Goal: Information Seeking & Learning: Learn about a topic

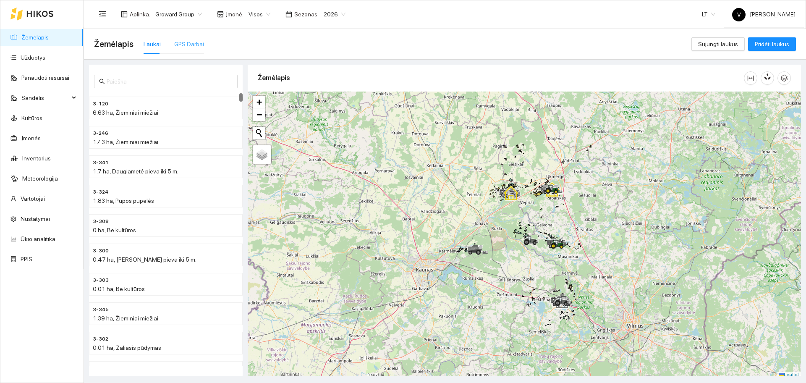
click at [194, 39] on div "GPS Darbai" at bounding box center [189, 43] width 30 height 19
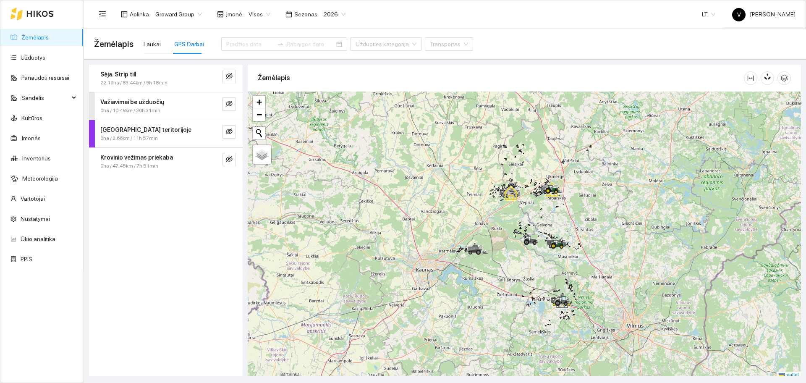
click at [162, 71] on div "Sėja. Strip till" at bounding box center [151, 74] width 103 height 9
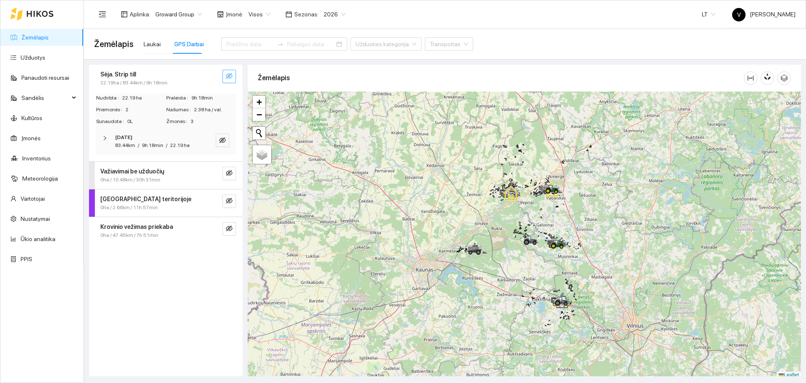
click at [232, 72] on button "button" at bounding box center [229, 76] width 13 height 13
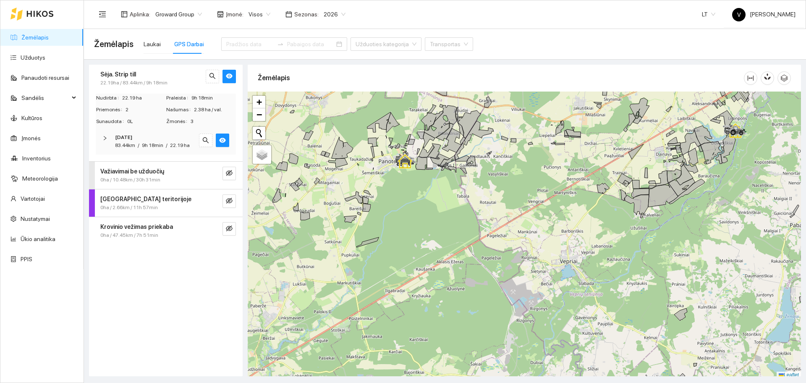
scroll to position [3, 0]
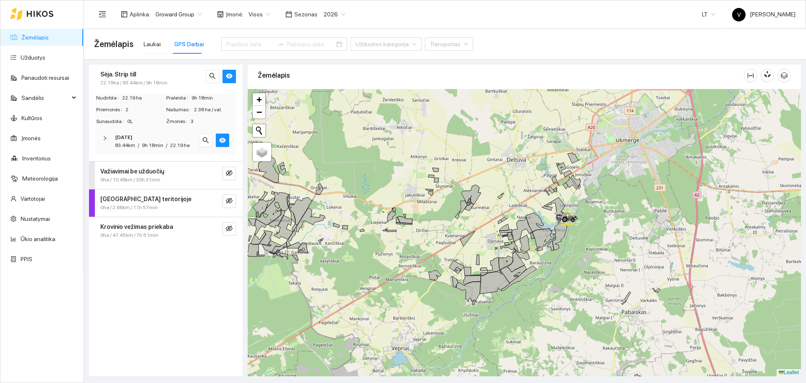
drag, startPoint x: 635, startPoint y: 173, endPoint x: 464, endPoint y: 266, distance: 194.2
click at [464, 266] on div at bounding box center [524, 232] width 553 height 287
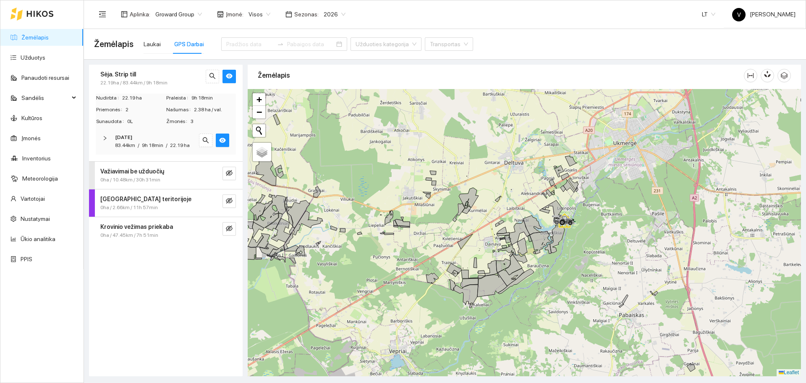
click at [101, 139] on div "[DATE] 83.44km / 9h 18min / 22.19 ha" at bounding box center [166, 141] width 140 height 26
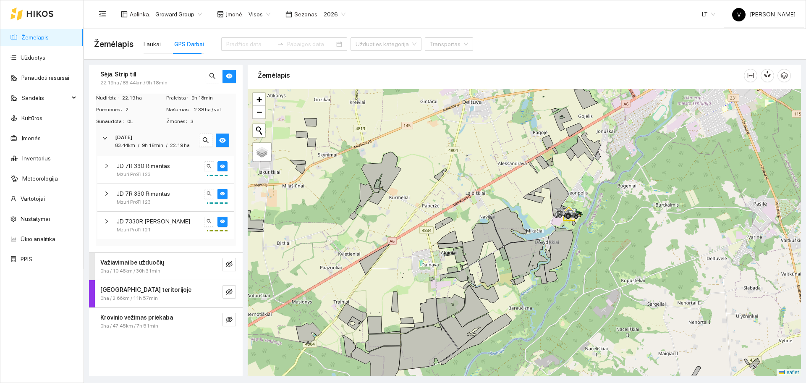
drag, startPoint x: 579, startPoint y: 221, endPoint x: 516, endPoint y: 87, distance: 148.0
click at [516, 87] on div "Žemėlapis" at bounding box center [524, 218] width 553 height 312
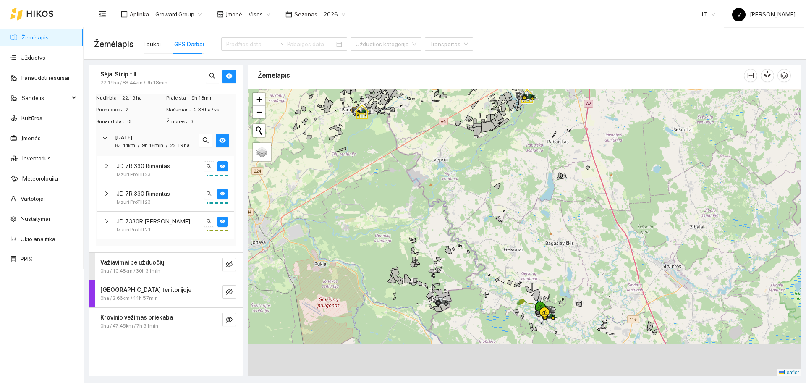
drag, startPoint x: 519, startPoint y: 269, endPoint x: 511, endPoint y: 141, distance: 127.5
click at [511, 141] on div at bounding box center [524, 232] width 553 height 287
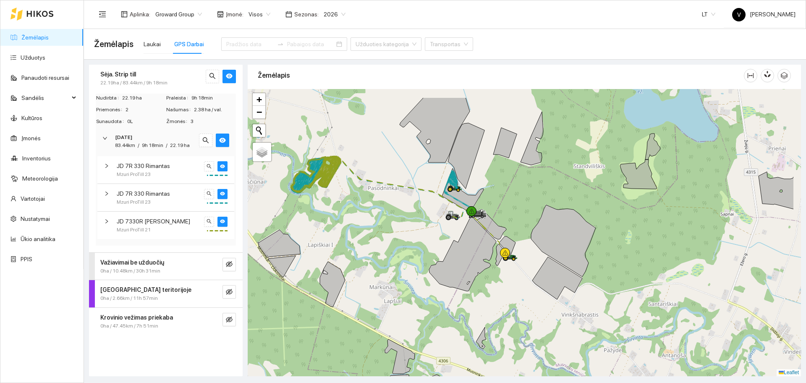
drag, startPoint x: 495, startPoint y: 187, endPoint x: 433, endPoint y: 224, distance: 72.7
click at [433, 224] on div at bounding box center [524, 232] width 553 height 287
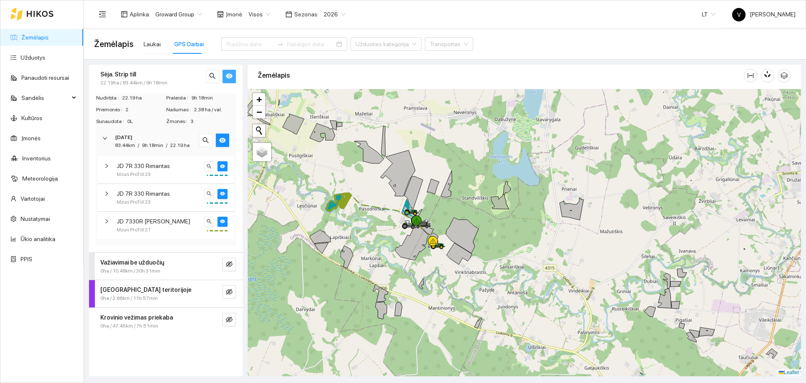
click at [231, 78] on icon "eye" at bounding box center [229, 76] width 7 height 7
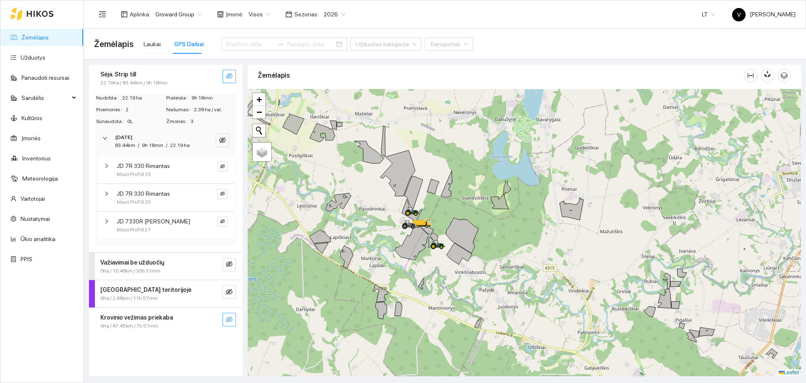
click at [226, 322] on icon "eye-invisible" at bounding box center [229, 319] width 7 height 7
click at [226, 322] on icon "eye" at bounding box center [229, 319] width 7 height 7
click at [500, 252] on div at bounding box center [524, 232] width 553 height 287
